Goal: Find specific page/section: Find specific page/section

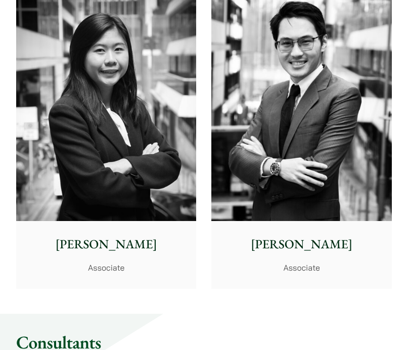
scroll to position [5531, 0]
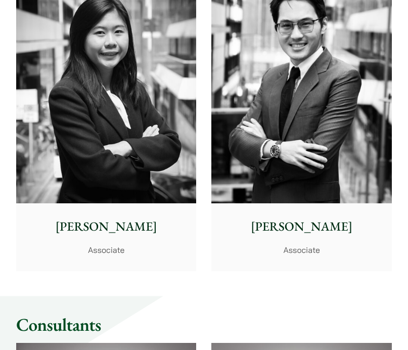
click at [271, 131] on img at bounding box center [301, 90] width 180 height 225
